Goal: Ask a question

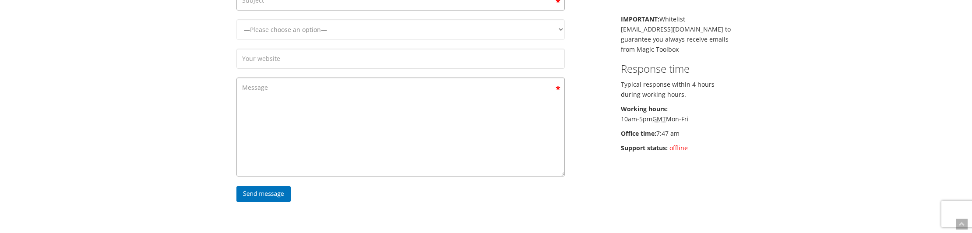
scroll to position [179, 0]
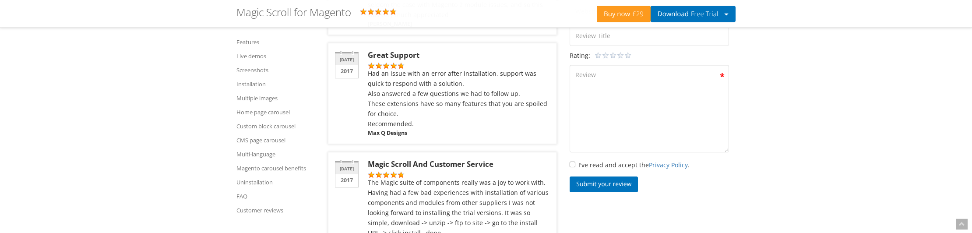
scroll to position [4379, 0]
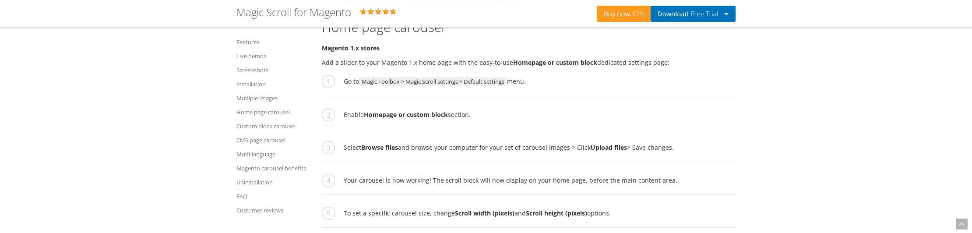
scroll to position [4413, 0]
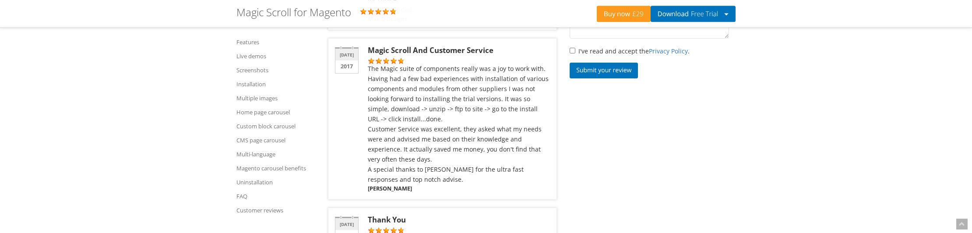
drag, startPoint x: 446, startPoint y: 116, endPoint x: 332, endPoint y: 116, distance: 114.3
copy link "Magic Scroll compatible with Hyvä theme?"
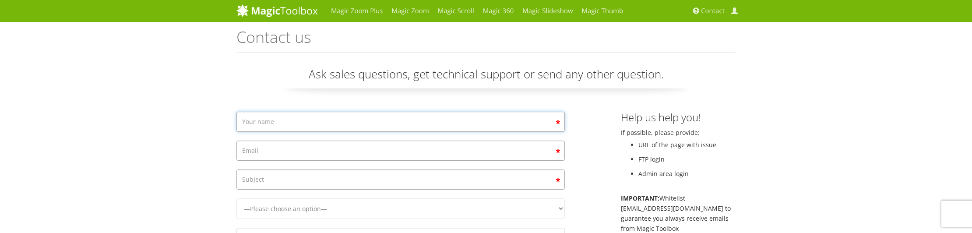
click at [332, 116] on input "Contact form" at bounding box center [400, 122] width 328 height 20
type input "[PERSON_NAME]"
type input "."
type input "[PERSON_NAME][EMAIL_ADDRESS][DOMAIN_NAME]"
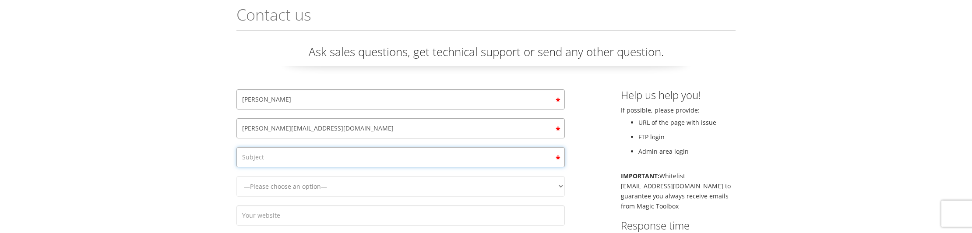
scroll to position [45, 0]
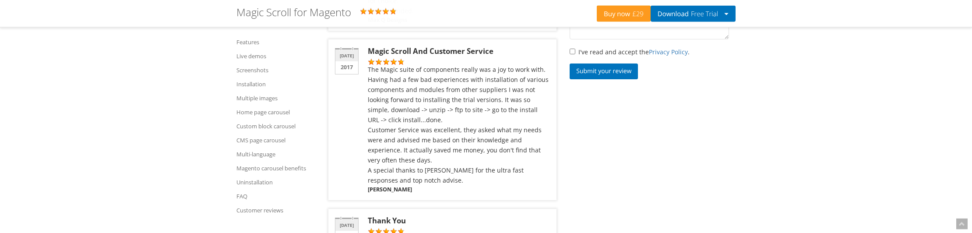
scroll to position [4404, 0]
